Goal: Task Accomplishment & Management: Use online tool/utility

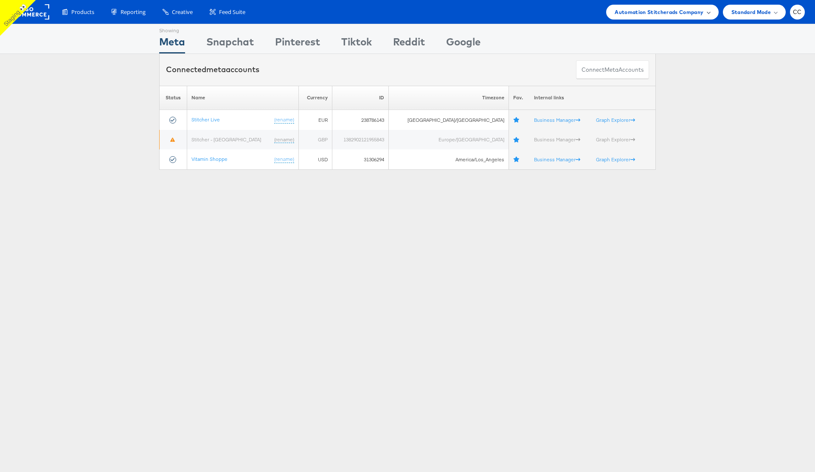
click at [702, 14] on span "Automation Stitcherads Company" at bounding box center [658, 12] width 89 height 9
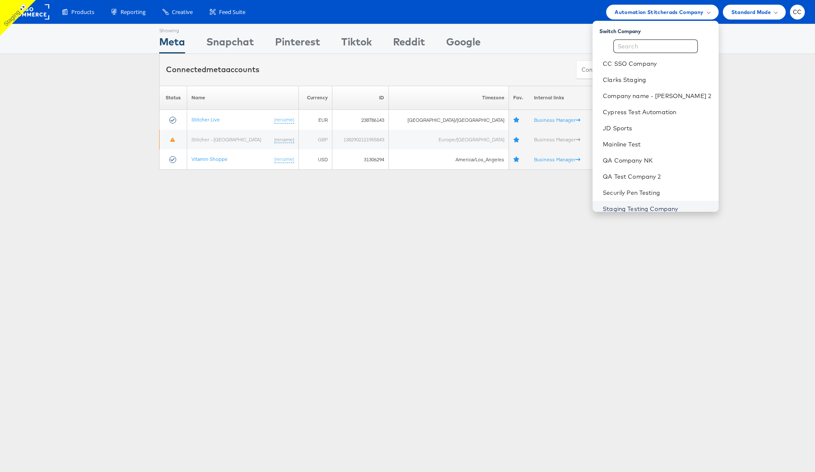
click at [649, 207] on link "Staging Testing Company" at bounding box center [656, 208] width 109 height 8
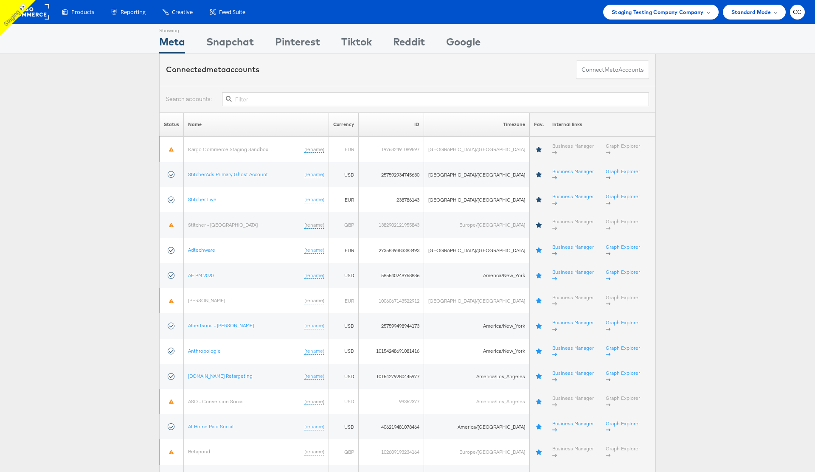
click at [273, 101] on input "text" at bounding box center [435, 99] width 427 height 14
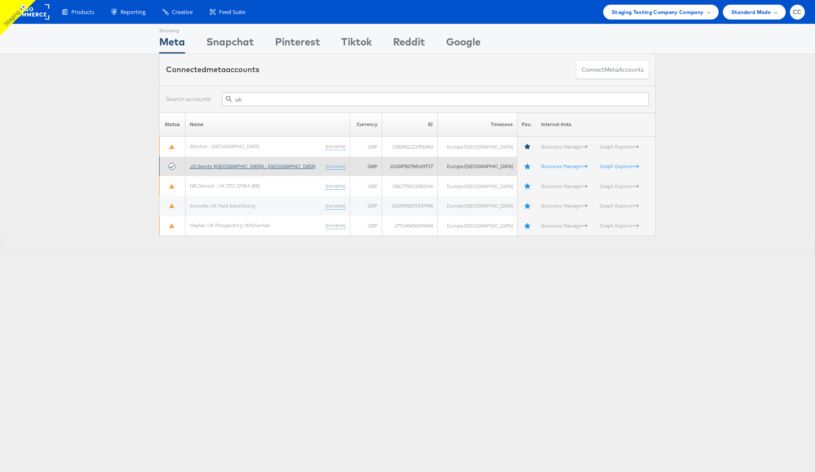
type input "uk"
click at [225, 163] on link "JD Sports ([GEOGRAPHIC_DATA]) - [GEOGRAPHIC_DATA]" at bounding box center [253, 166] width 126 height 6
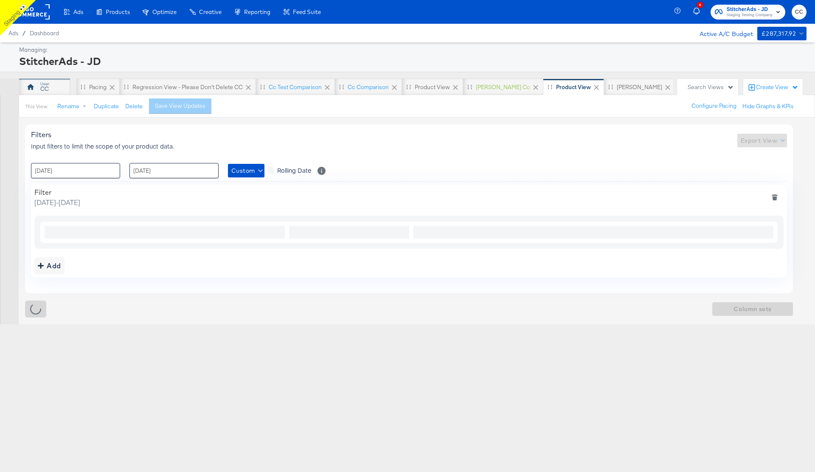
click at [41, 91] on div "CC" at bounding box center [44, 89] width 8 height 8
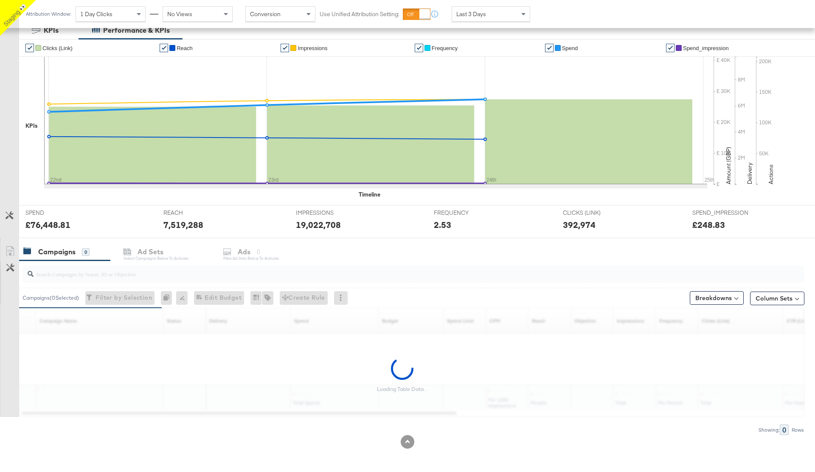
scroll to position [146, 0]
click at [10, 268] on icon at bounding box center [10, 267] width 8 height 8
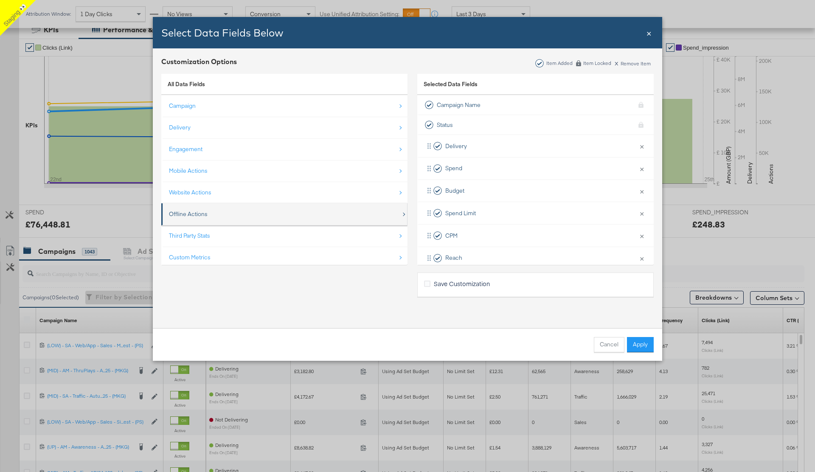
scroll to position [12, 0]
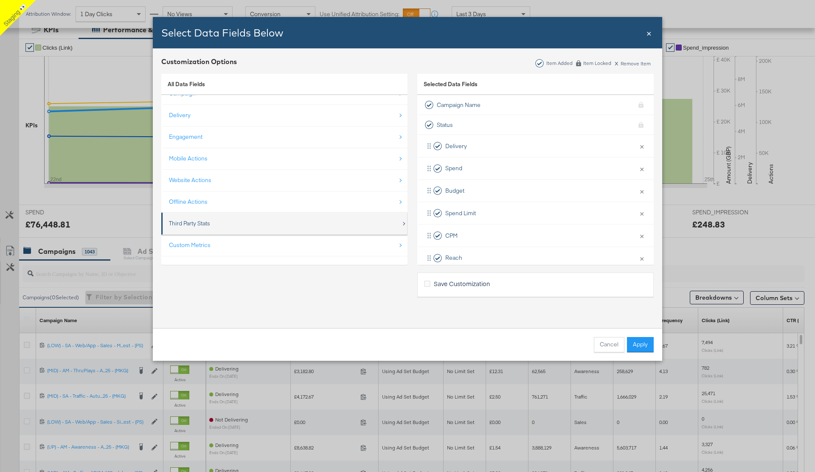
click at [311, 223] on div "Third Party Stats" at bounding box center [285, 223] width 232 height 17
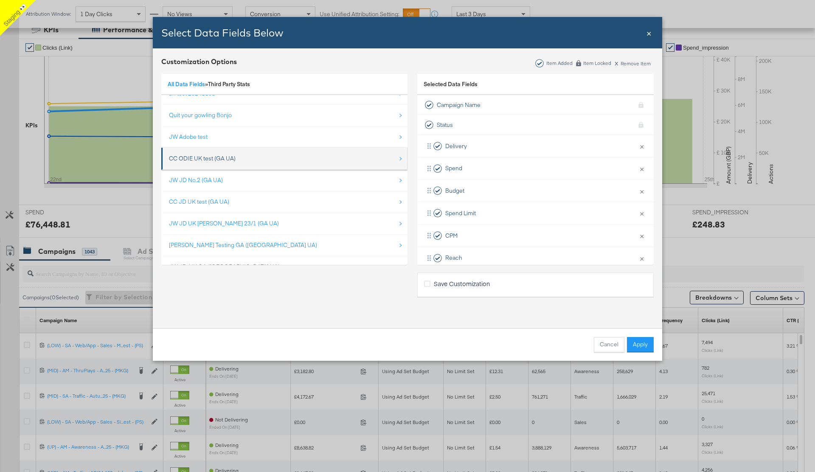
scroll to position [0, 0]
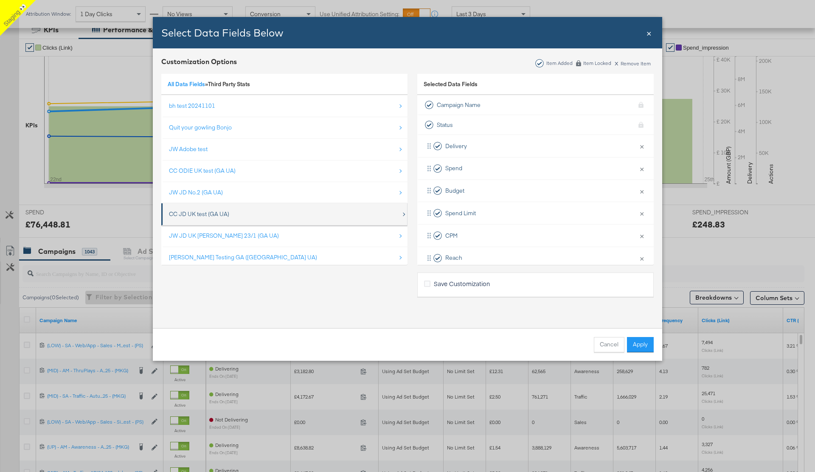
click at [290, 216] on div "CC JD UK test (GA UA)" at bounding box center [285, 213] width 232 height 17
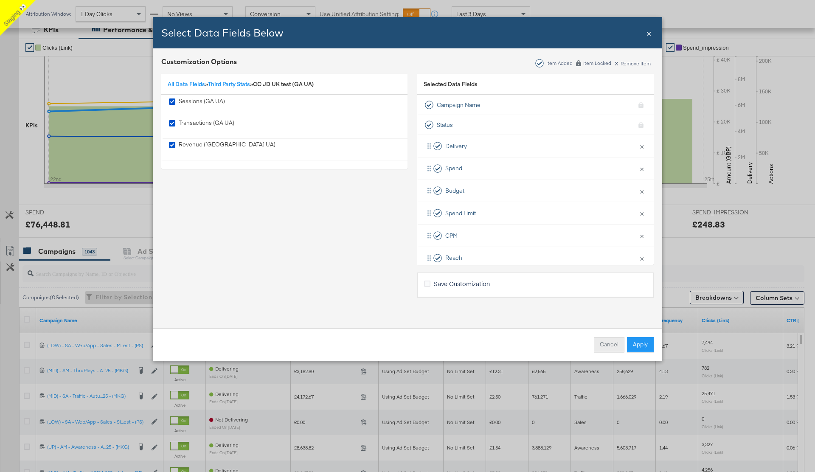
click at [605, 345] on button "Cancel" at bounding box center [609, 344] width 31 height 15
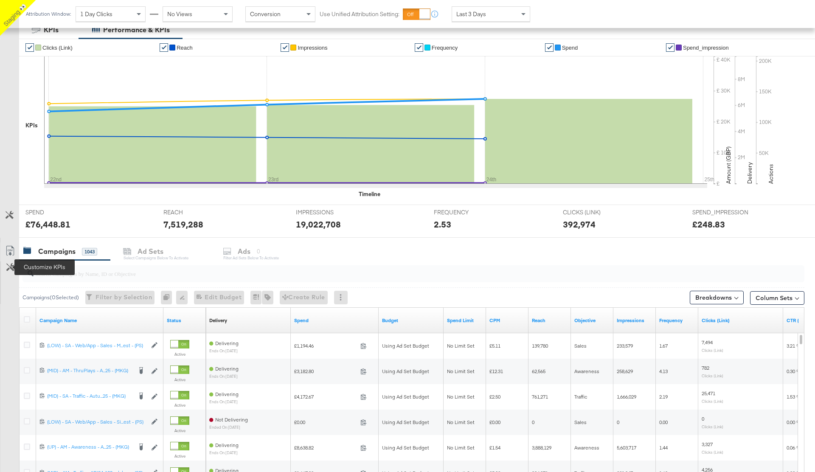
click at [7, 270] on icon at bounding box center [10, 267] width 8 height 8
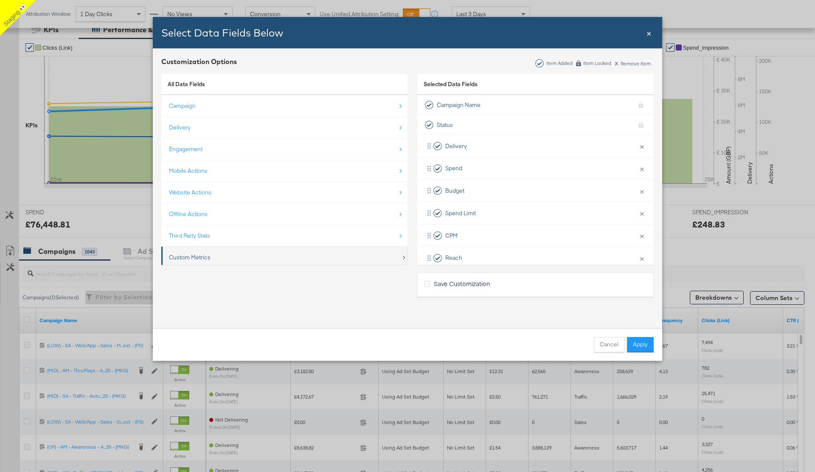
click at [255, 254] on div "Custom Metrics" at bounding box center [285, 257] width 232 height 17
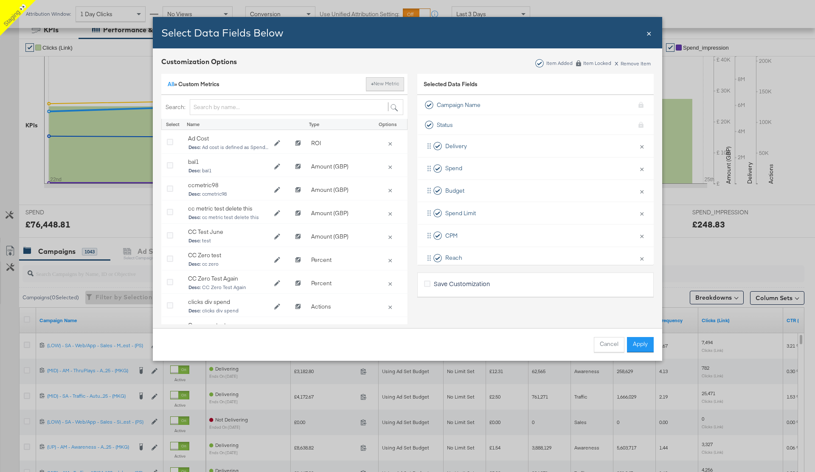
click at [376, 87] on button "+ New Metric" at bounding box center [385, 84] width 38 height 14
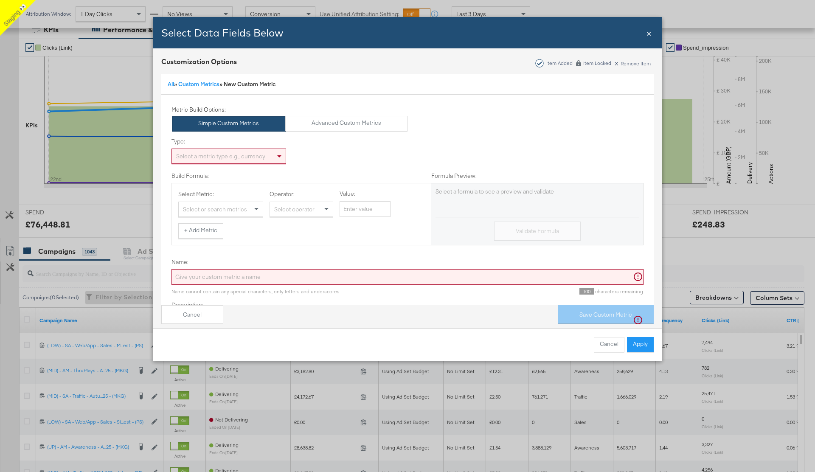
click at [249, 213] on div "Select or search metrics" at bounding box center [221, 209] width 84 height 14
type input "rev"
click at [361, 166] on div "Build Formula: Formula Preview: Select Metric: Select or search metrics Operato…" at bounding box center [407, 204] width 472 height 81
click at [341, 127] on button "Advanced Custom Metrics" at bounding box center [346, 123] width 123 height 15
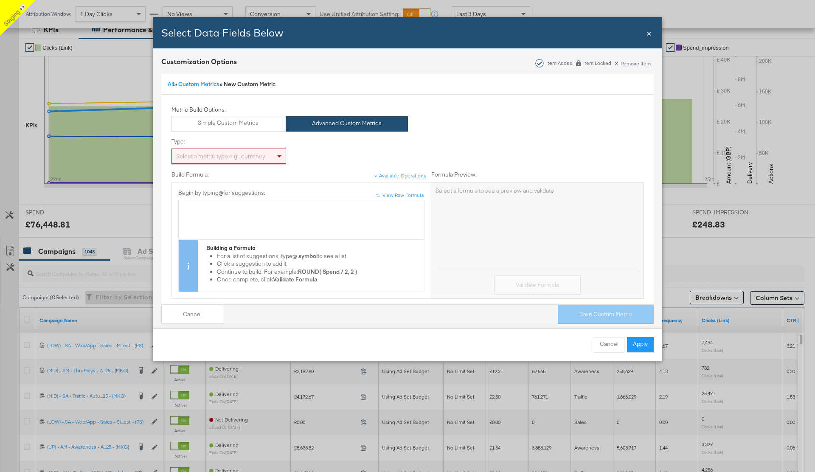
click at [219, 209] on div "Bulk Add Locations Modal" at bounding box center [301, 208] width 237 height 8
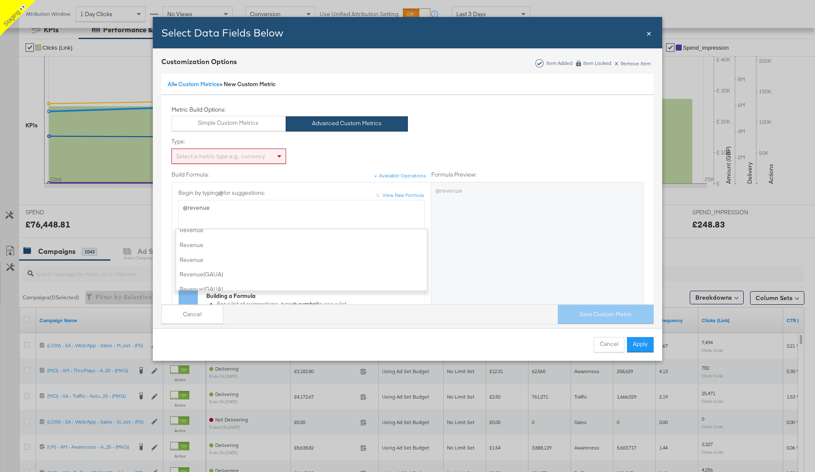
scroll to position [234, 0]
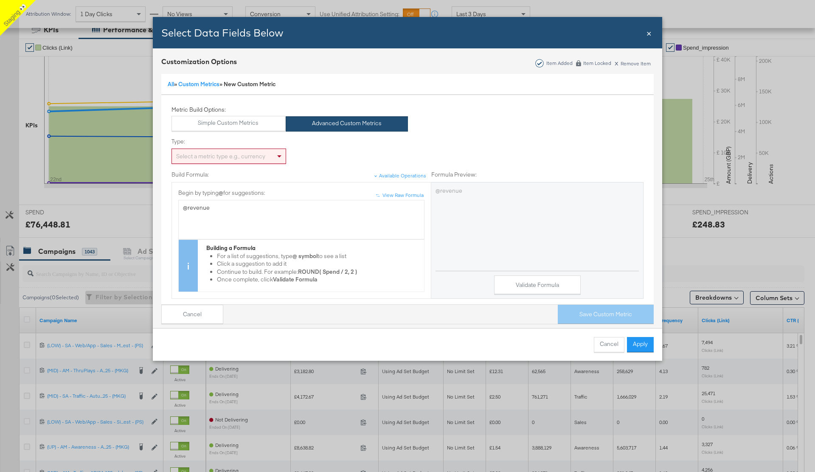
click at [650, 36] on span "×" at bounding box center [648, 32] width 5 height 11
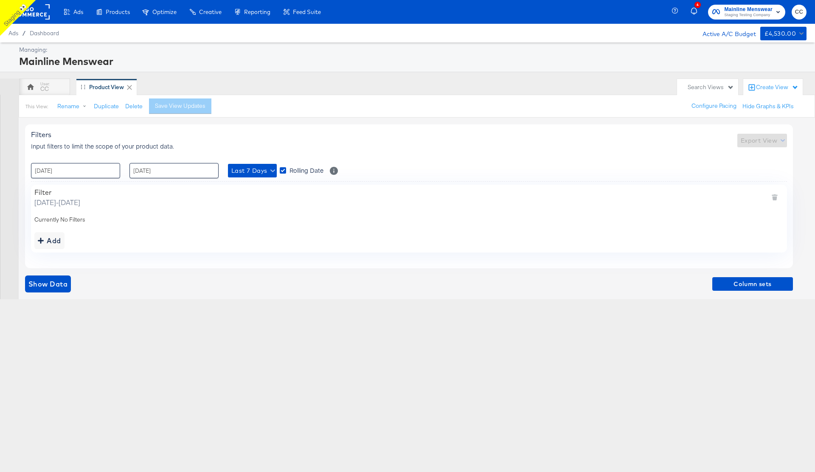
click at [40, 13] on rect at bounding box center [30, 11] width 39 height 15
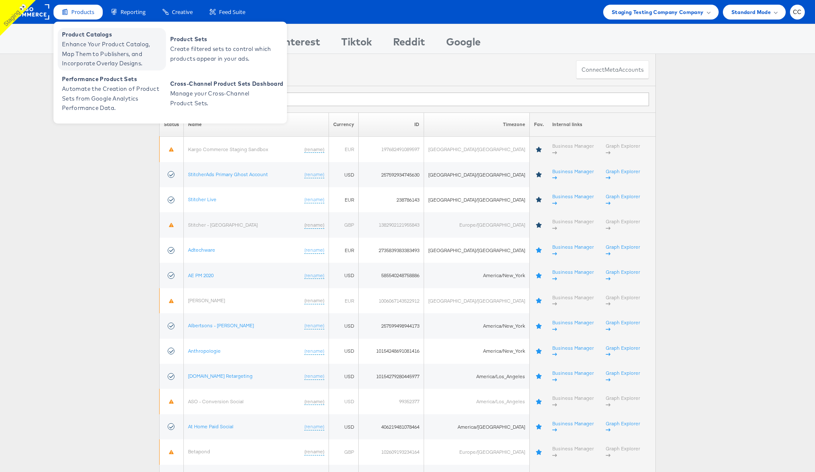
click at [98, 40] on span "Enhance Your Product Catalog, Map Them to Publishers, and Incorporate Overlay D…" at bounding box center [113, 53] width 102 height 29
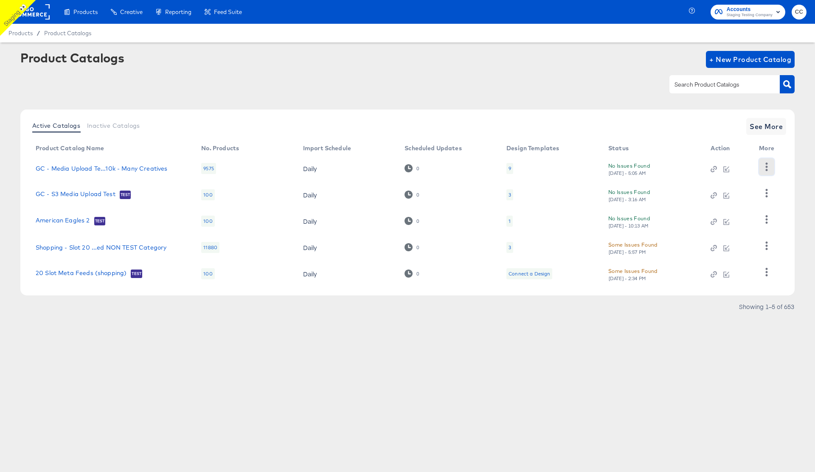
click at [768, 163] on icon "button" at bounding box center [766, 166] width 8 height 8
click at [740, 200] on div "HUD Checks (Internal)" at bounding box center [731, 198] width 85 height 14
